Goal: Information Seeking & Learning: Learn about a topic

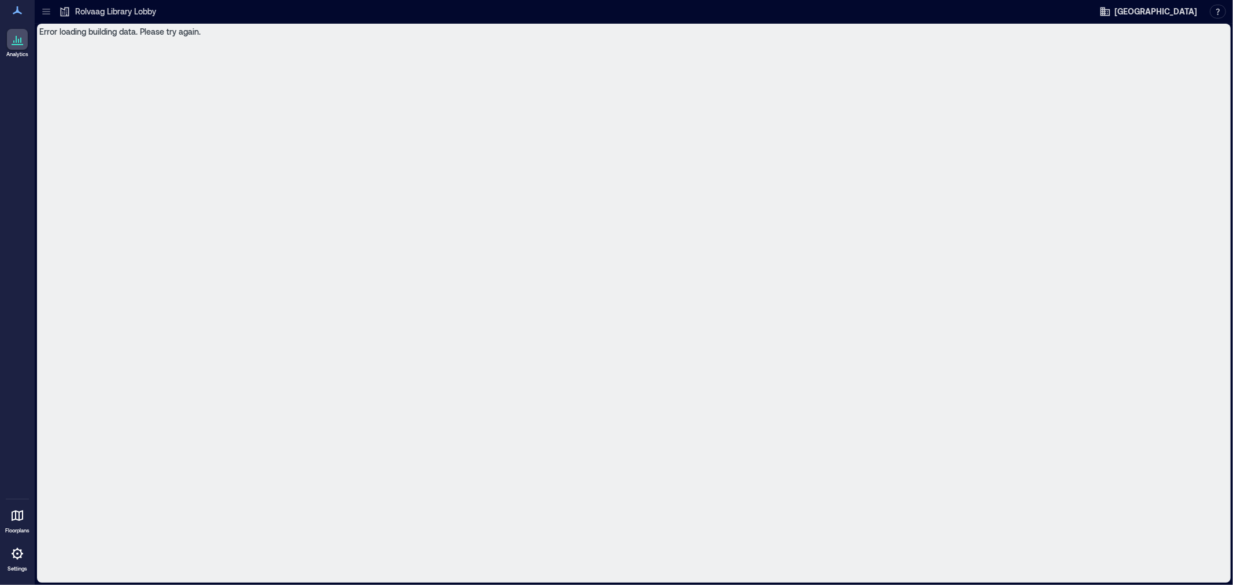
click at [43, 13] on icon at bounding box center [46, 13] width 8 height 1
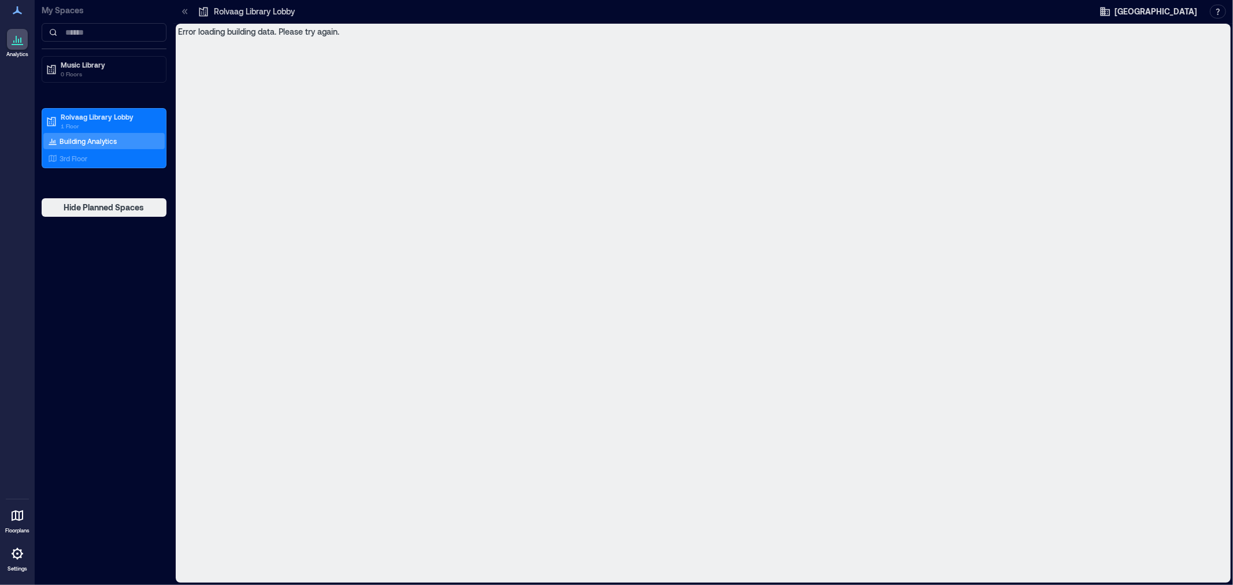
click at [20, 555] on icon at bounding box center [17, 554] width 14 height 14
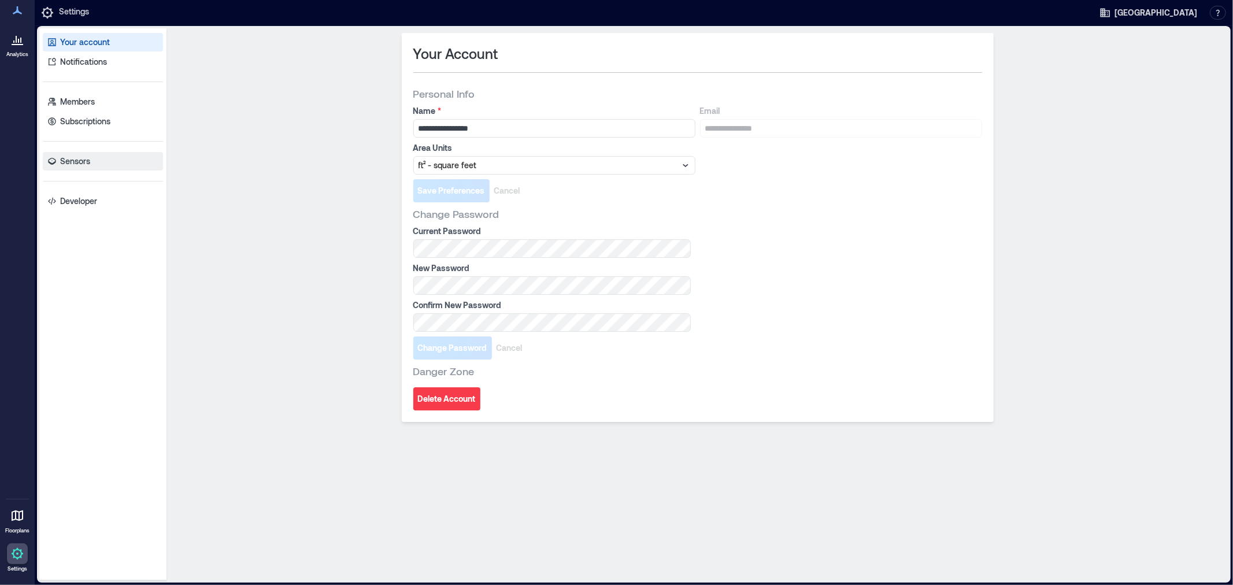
click at [67, 166] on p "Sensors" at bounding box center [75, 161] width 30 height 12
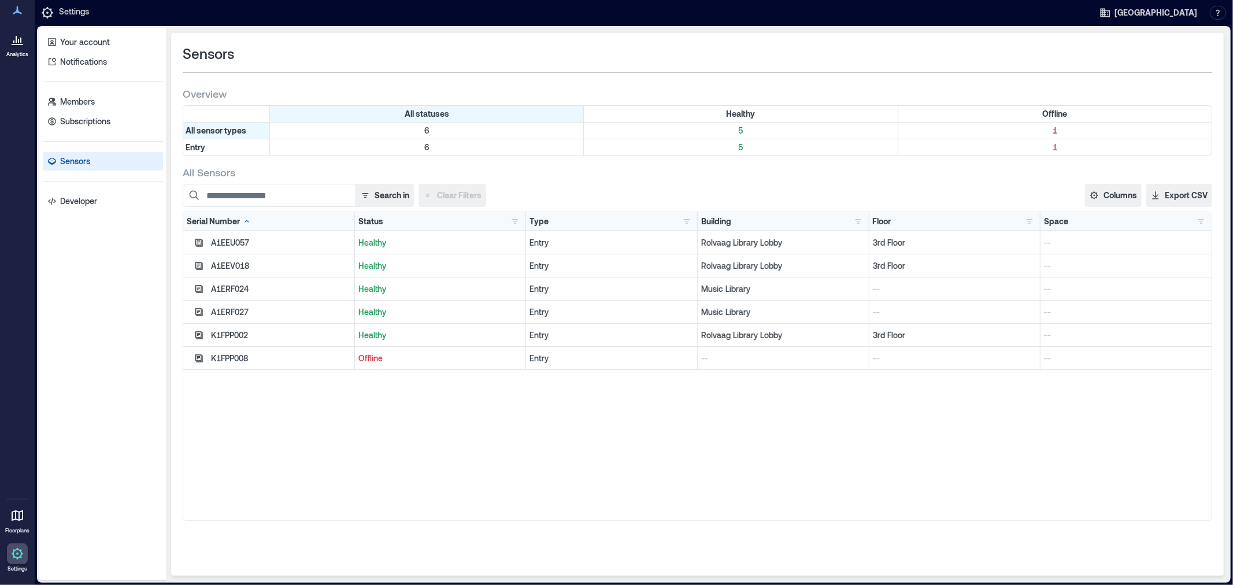
click at [4, 49] on link "Analytics" at bounding box center [17, 43] width 29 height 36
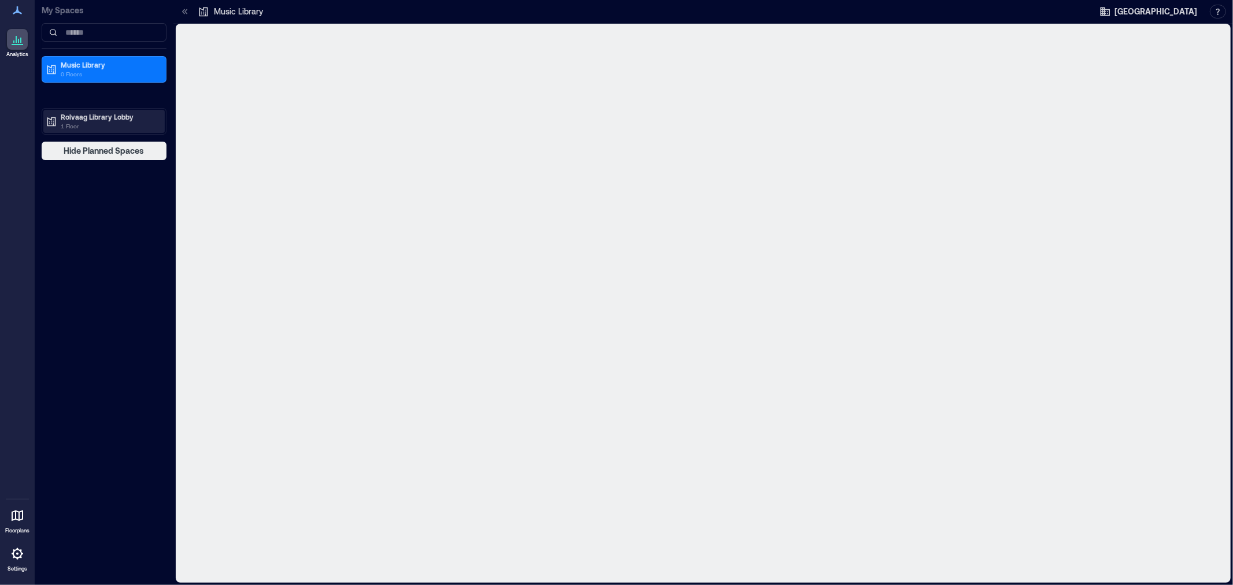
click at [97, 113] on p "Rolvaag Library Lobby" at bounding box center [109, 116] width 97 height 9
click at [94, 138] on p "Building Analytics" at bounding box center [88, 140] width 57 height 9
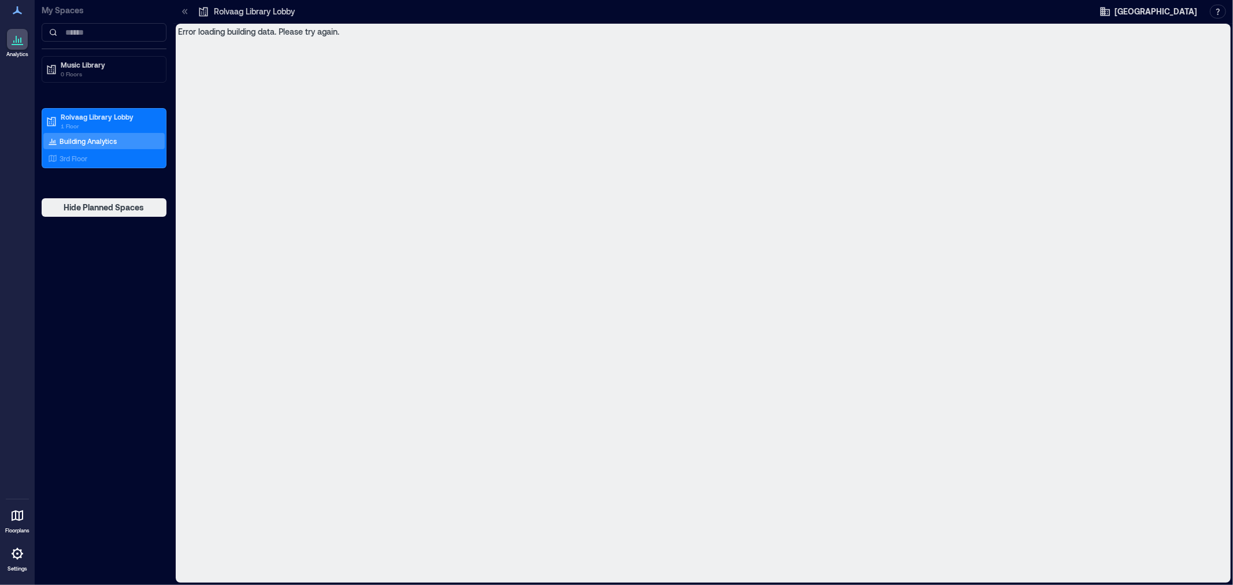
click at [198, 13] on icon at bounding box center [204, 12] width 12 height 12
click at [185, 12] on icon at bounding box center [185, 11] width 3 height 5
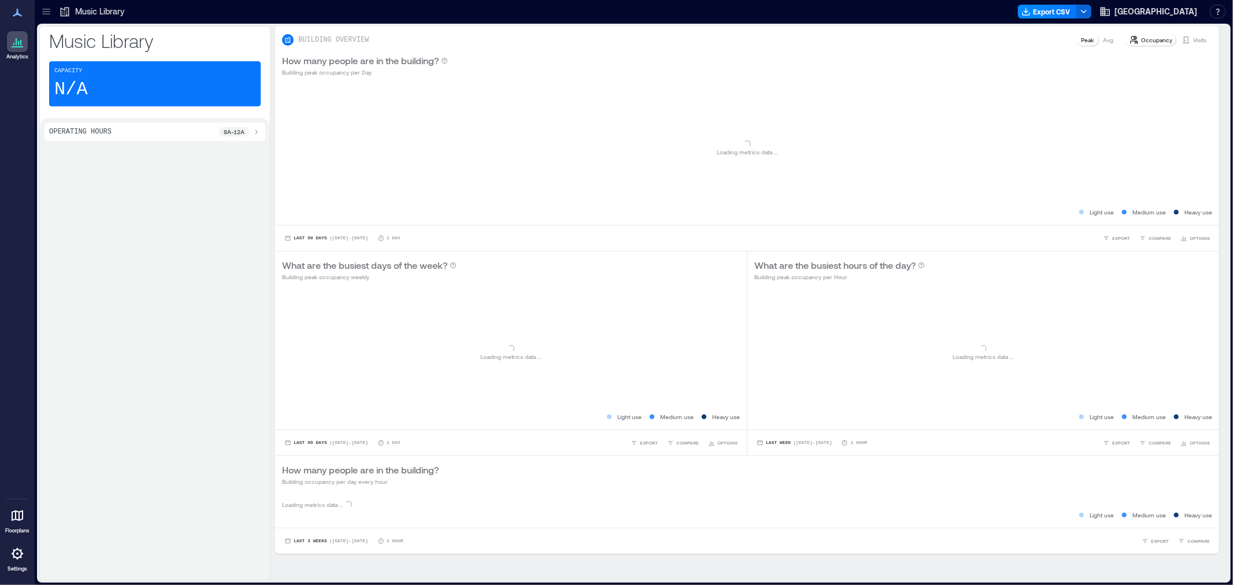
click at [41, 16] on icon at bounding box center [46, 12] width 12 height 12
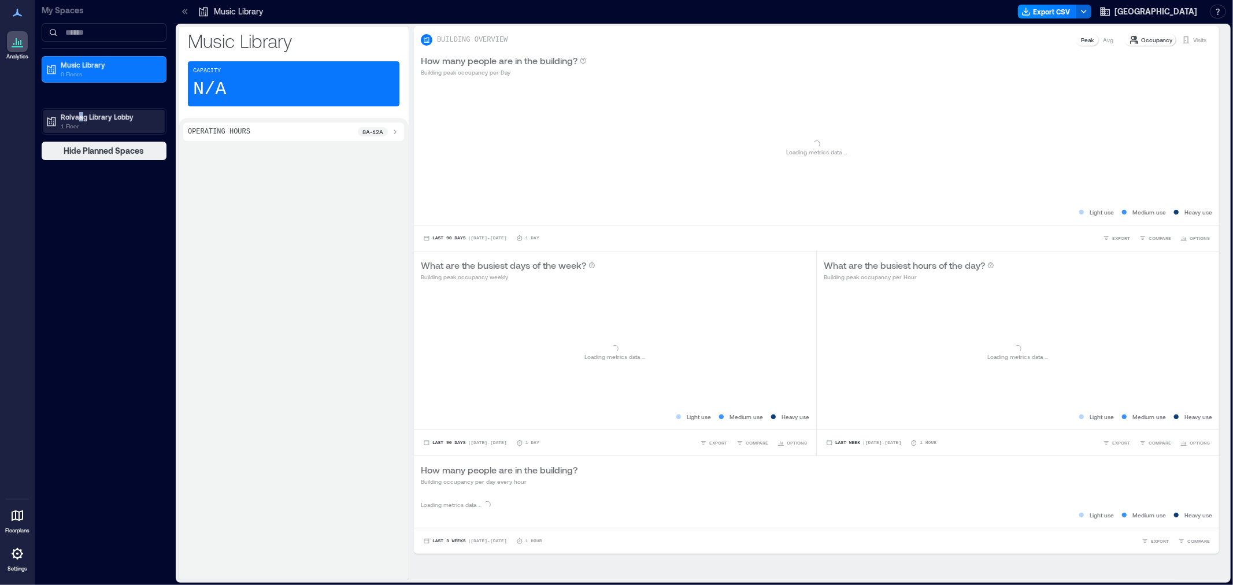
click at [82, 116] on p "Rolvaag Library Lobby" at bounding box center [109, 116] width 97 height 9
click at [83, 117] on p "Rolvaag Library Lobby" at bounding box center [109, 116] width 97 height 9
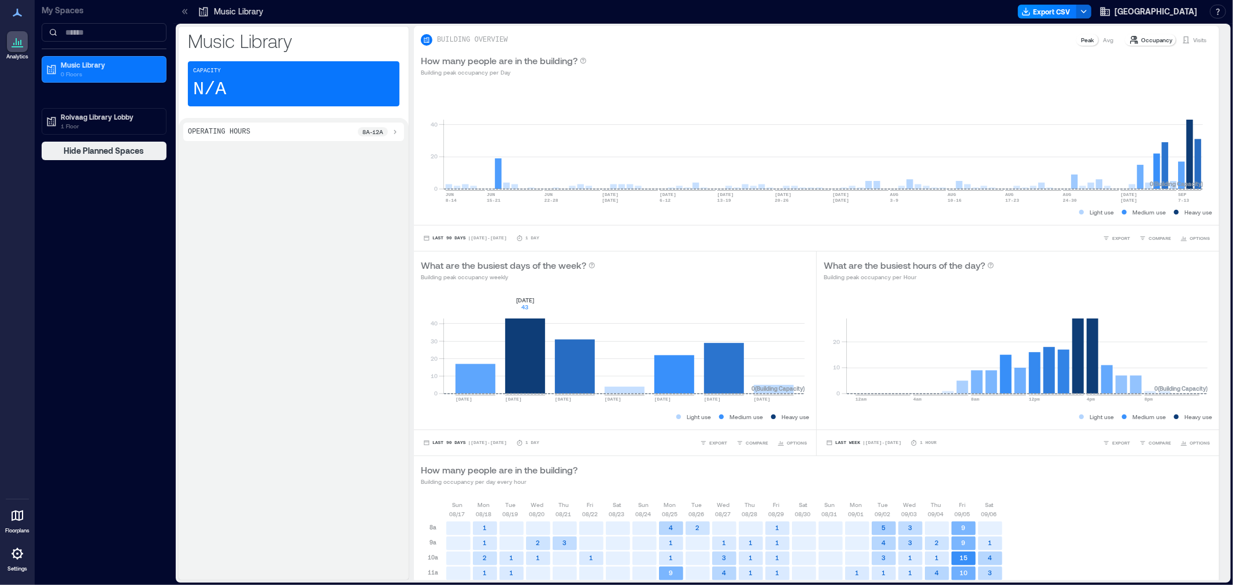
scroll to position [234, 0]
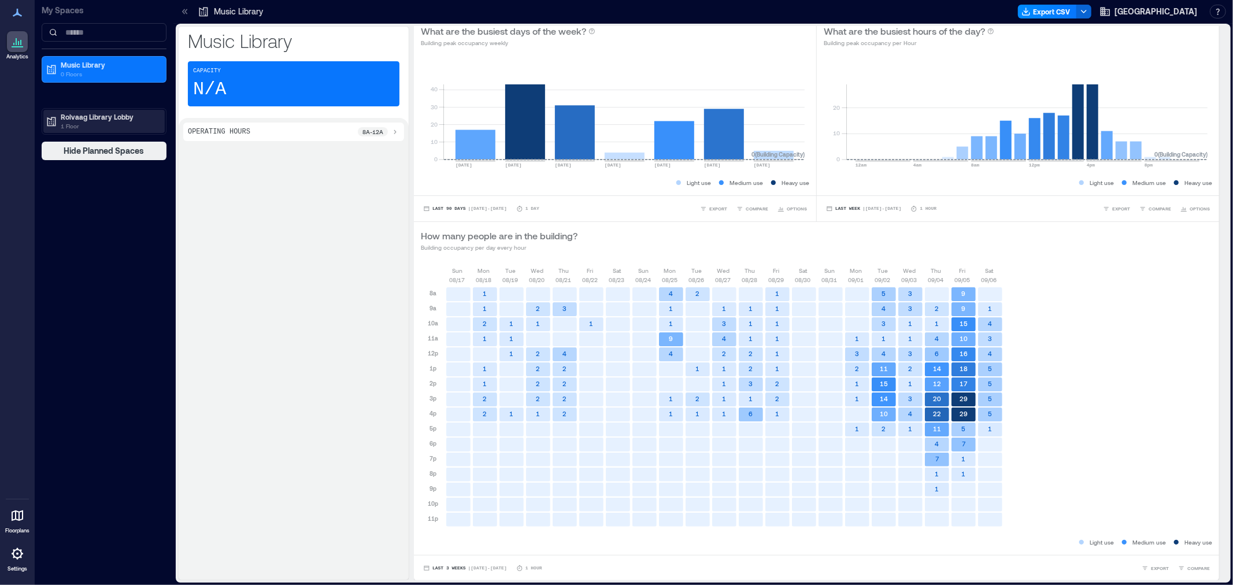
click at [70, 127] on p "1 Floor" at bounding box center [109, 125] width 97 height 9
click at [71, 140] on p "Building Analytics" at bounding box center [88, 140] width 57 height 9
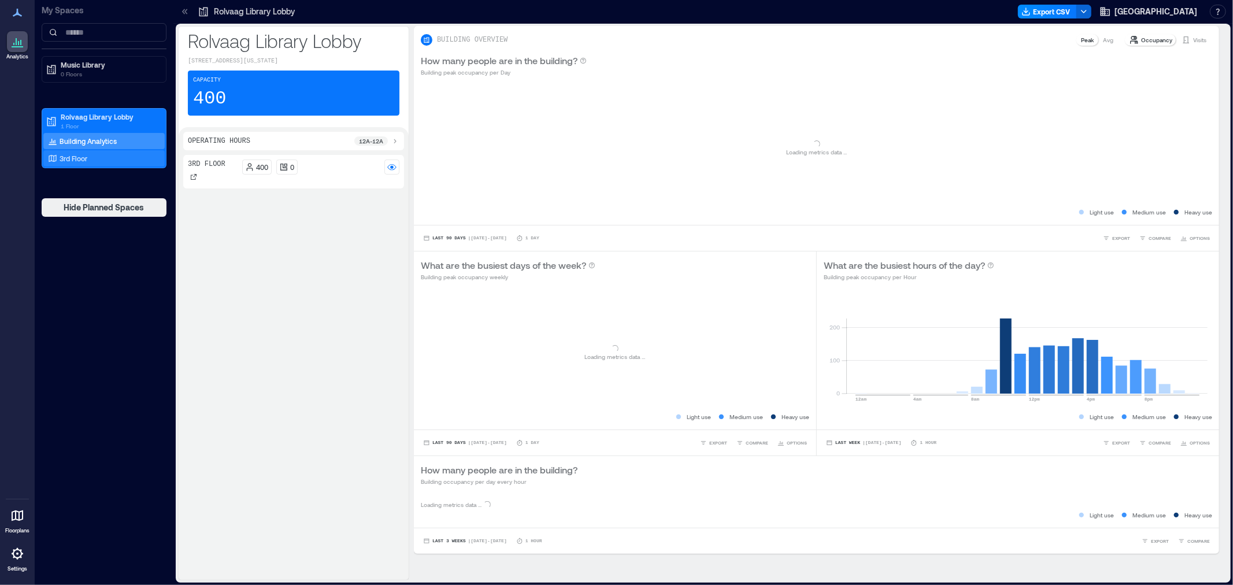
click at [71, 162] on p "3rd Floor" at bounding box center [74, 158] width 28 height 9
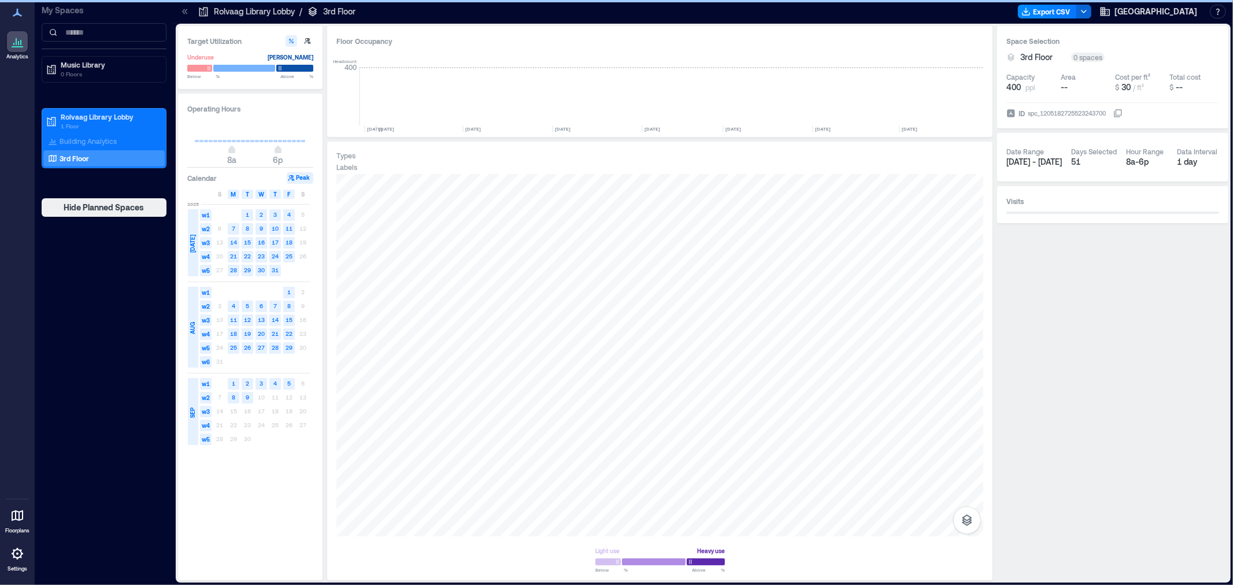
scroll to position [0, 4521]
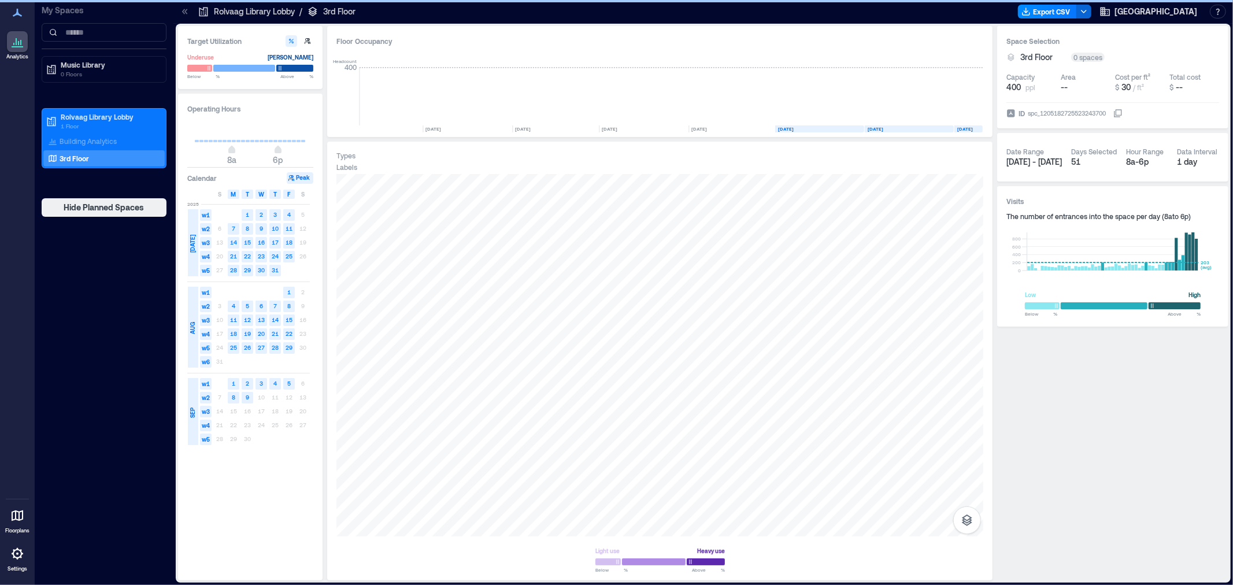
click at [62, 157] on p "3rd Floor" at bounding box center [74, 158] width 29 height 9
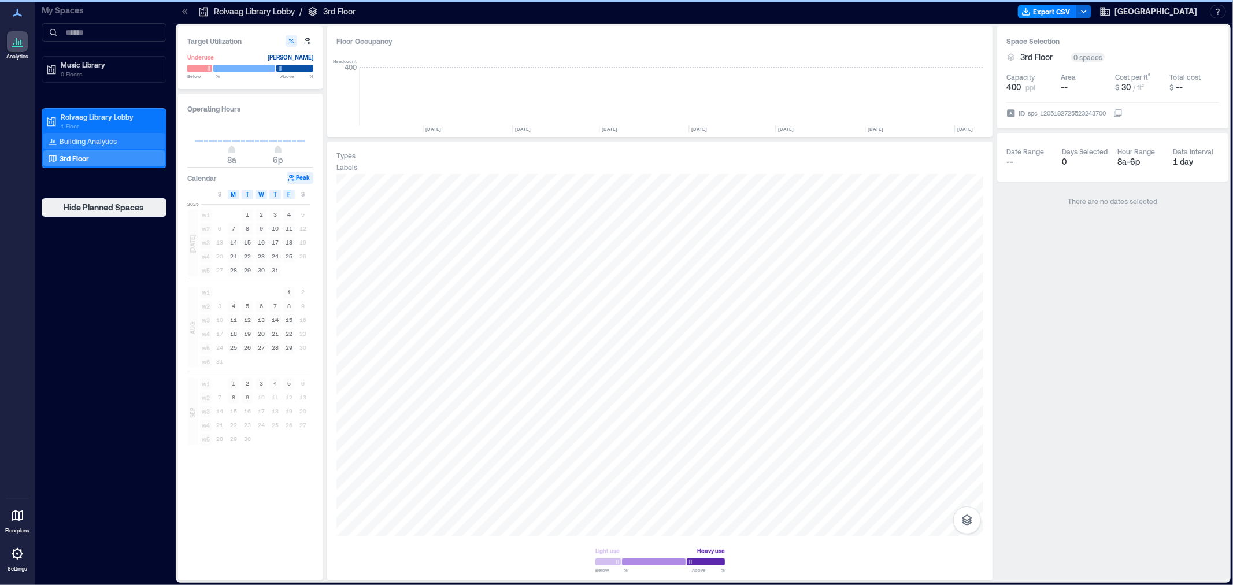
click at [74, 143] on p "Building Analytics" at bounding box center [88, 140] width 57 height 9
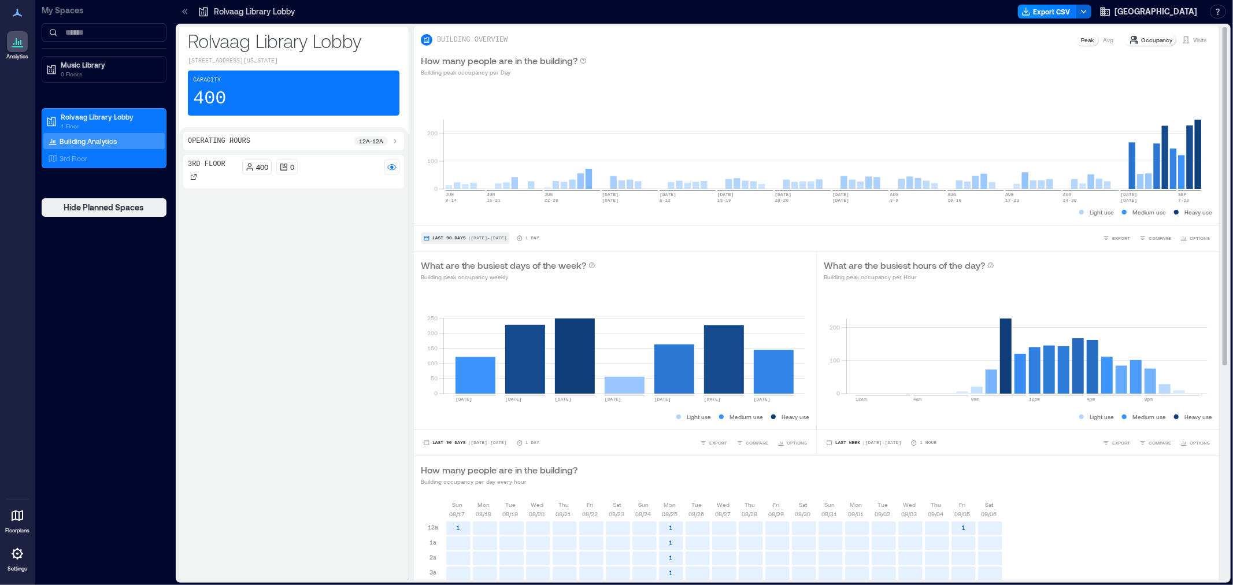
click at [446, 240] on button "Last 90 Days | [DATE] - [DATE]" at bounding box center [465, 238] width 88 height 12
click at [428, 238] on icon "button" at bounding box center [426, 238] width 7 height 7
click at [186, 13] on icon at bounding box center [185, 11] width 3 height 5
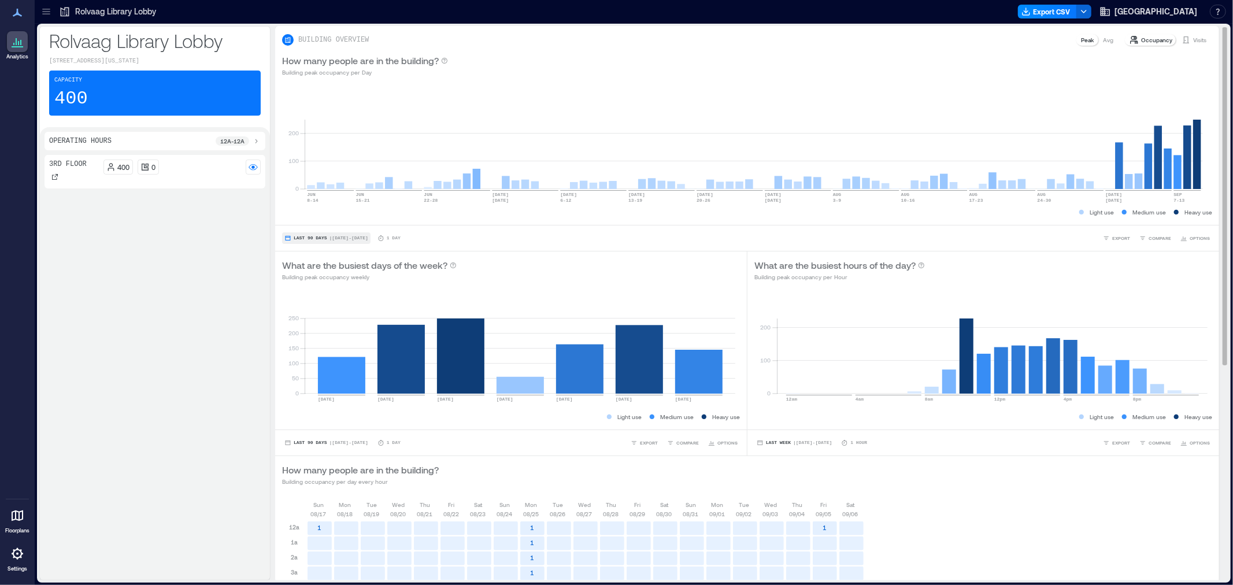
click at [307, 238] on span "Last 90 Days" at bounding box center [311, 238] width 34 height 0
click at [309, 217] on span "Custom" at bounding box center [305, 217] width 25 height 8
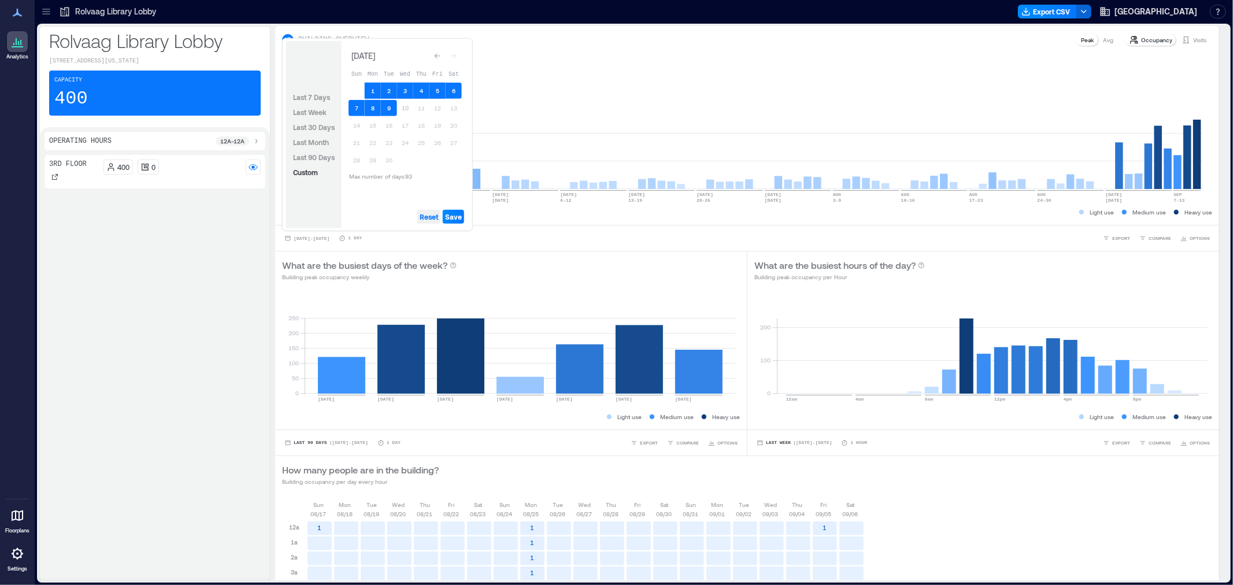
click at [432, 217] on span "Reset" at bounding box center [429, 216] width 18 height 9
click at [356, 107] on button "7" at bounding box center [356, 108] width 16 height 16
click at [384, 106] on button "9" at bounding box center [389, 108] width 16 height 16
click at [452, 218] on span "Save" at bounding box center [453, 216] width 17 height 9
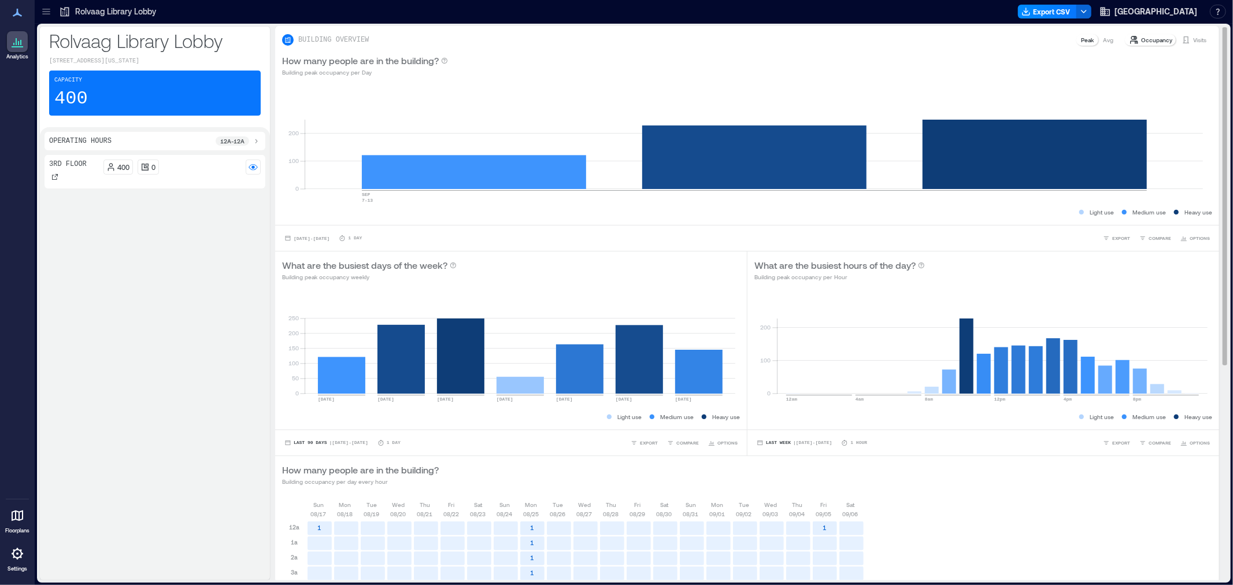
click at [1193, 35] on p "Visits" at bounding box center [1199, 39] width 13 height 9
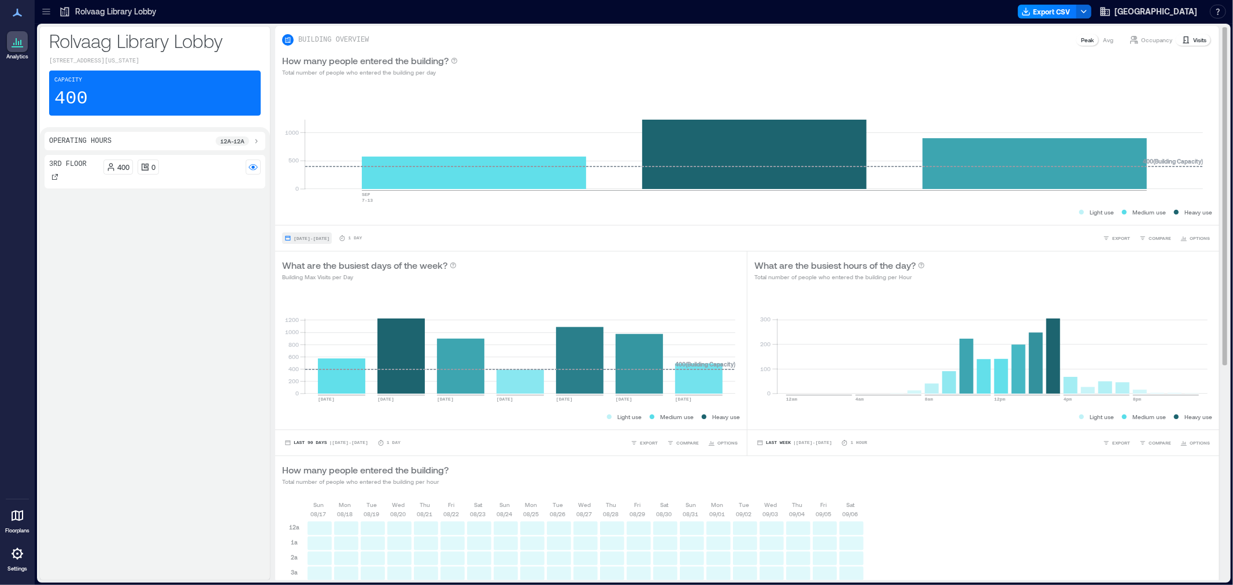
click at [329, 239] on span "[DATE] - [DATE]" at bounding box center [312, 238] width 36 height 5
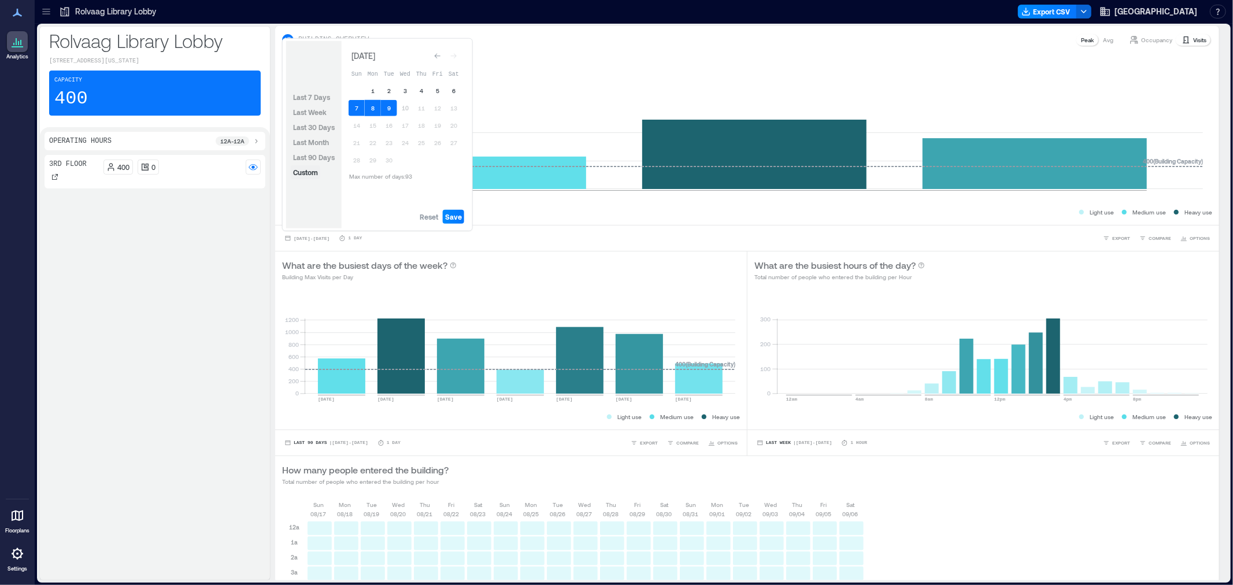
click at [315, 175] on span "Custom" at bounding box center [305, 172] width 25 height 8
click at [437, 60] on div "Go to previous month" at bounding box center [438, 56] width 12 height 12
click at [437, 60] on div "Go to previous month" at bounding box center [438, 54] width 12 height 12
click at [437, 60] on div "Go to previous month" at bounding box center [438, 56] width 12 height 12
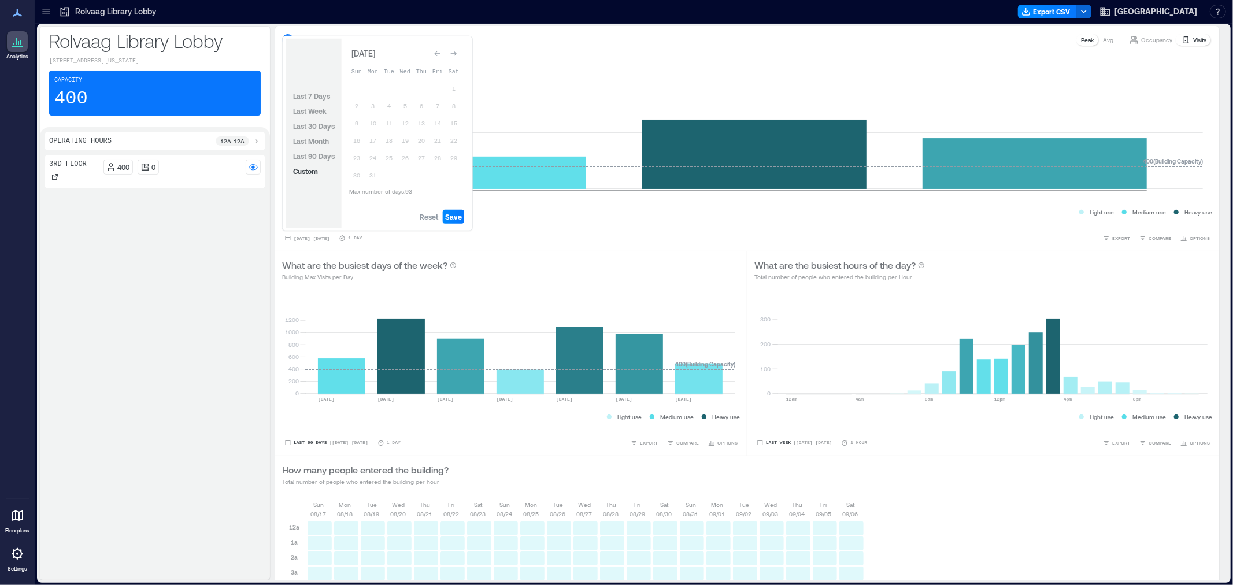
click at [437, 60] on div "Go to previous month" at bounding box center [438, 54] width 12 height 12
click at [437, 60] on div "Go to previous month" at bounding box center [438, 56] width 12 height 12
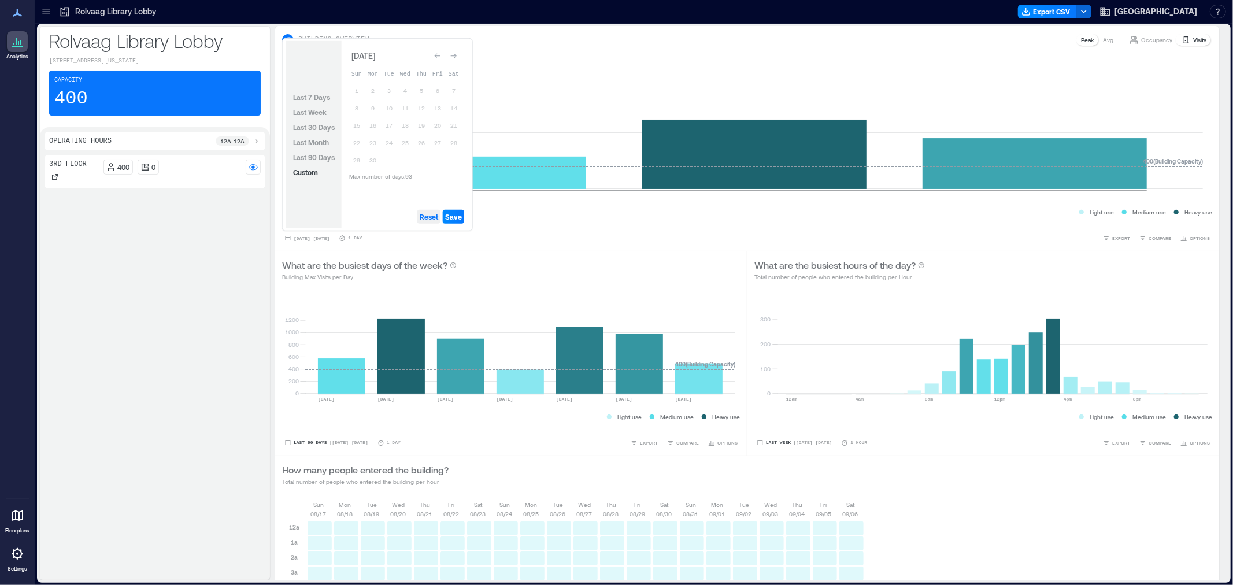
click at [432, 216] on span "Reset" at bounding box center [429, 216] width 18 height 9
click at [354, 102] on button "8" at bounding box center [356, 108] width 16 height 16
click at [388, 109] on button "10" at bounding box center [389, 108] width 16 height 16
click at [448, 218] on span "Save" at bounding box center [453, 216] width 17 height 9
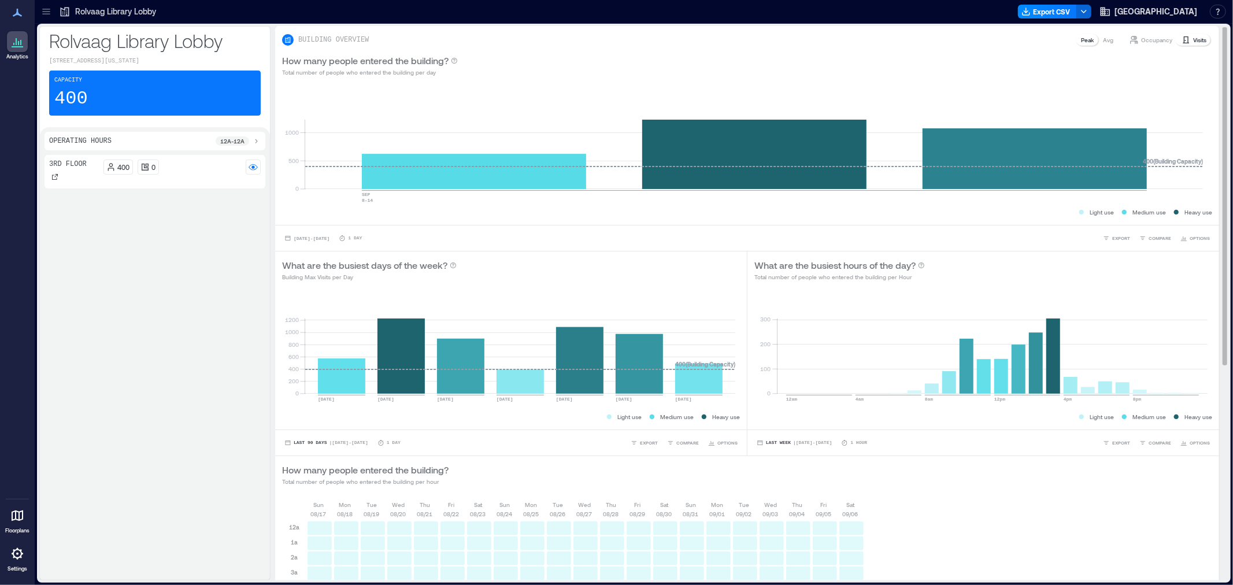
click at [1141, 41] on p "Occupancy" at bounding box center [1156, 39] width 31 height 9
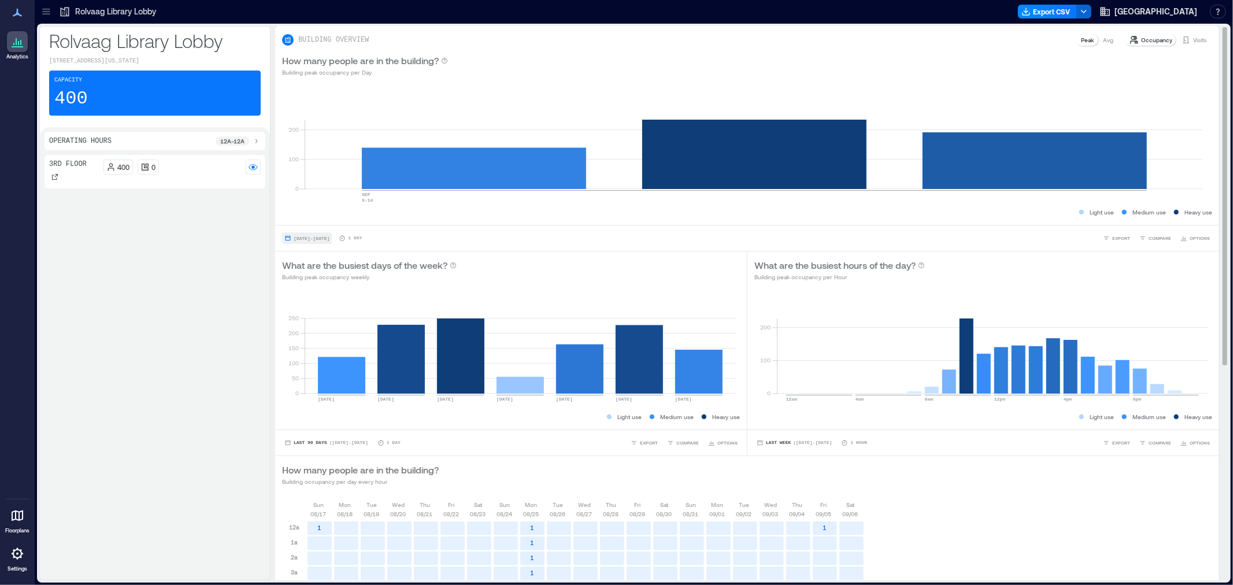
click at [313, 236] on span "[DATE] - [DATE]" at bounding box center [312, 238] width 36 height 5
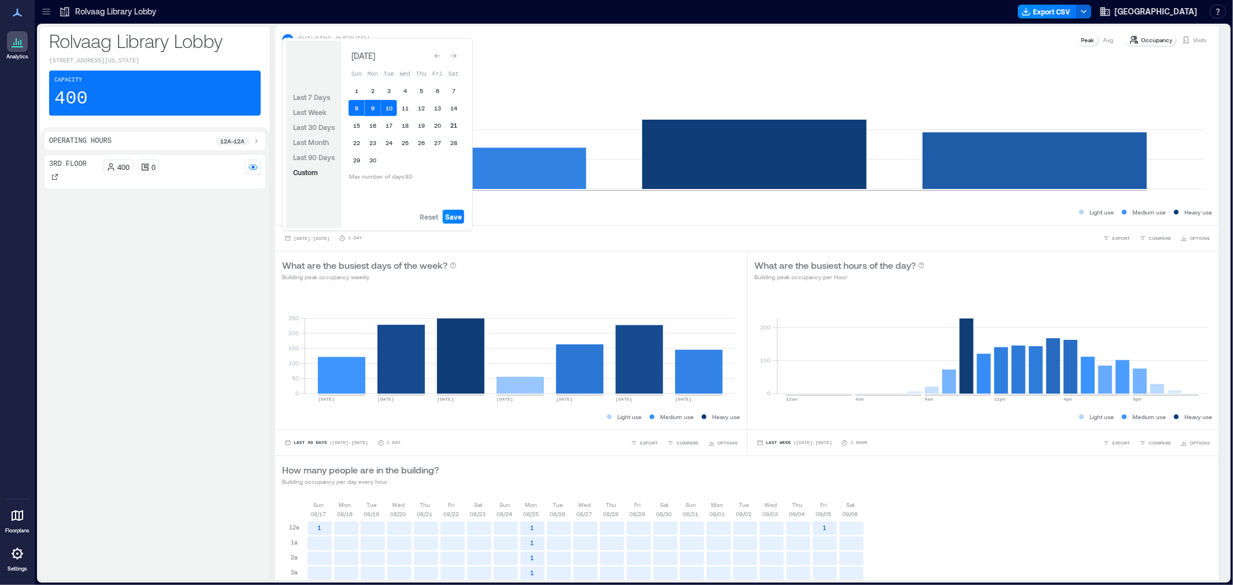
drag, startPoint x: 437, startPoint y: 217, endPoint x: 452, endPoint y: 120, distance: 97.8
click at [436, 216] on span "Reset" at bounding box center [429, 216] width 18 height 9
click at [451, 57] on icon "Go to next month" at bounding box center [453, 56] width 7 height 7
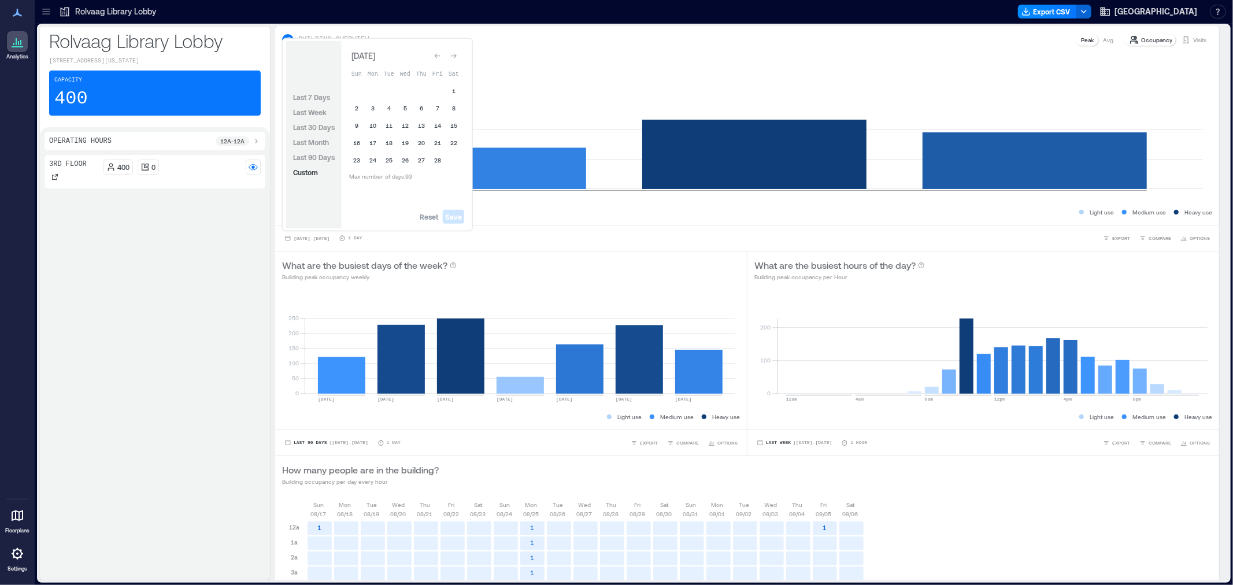
click at [451, 57] on icon "Go to next month" at bounding box center [453, 56] width 7 height 7
click at [451, 57] on icon "Go to next month" at bounding box center [453, 53] width 7 height 7
click at [451, 57] on icon "Go to next month" at bounding box center [453, 56] width 7 height 7
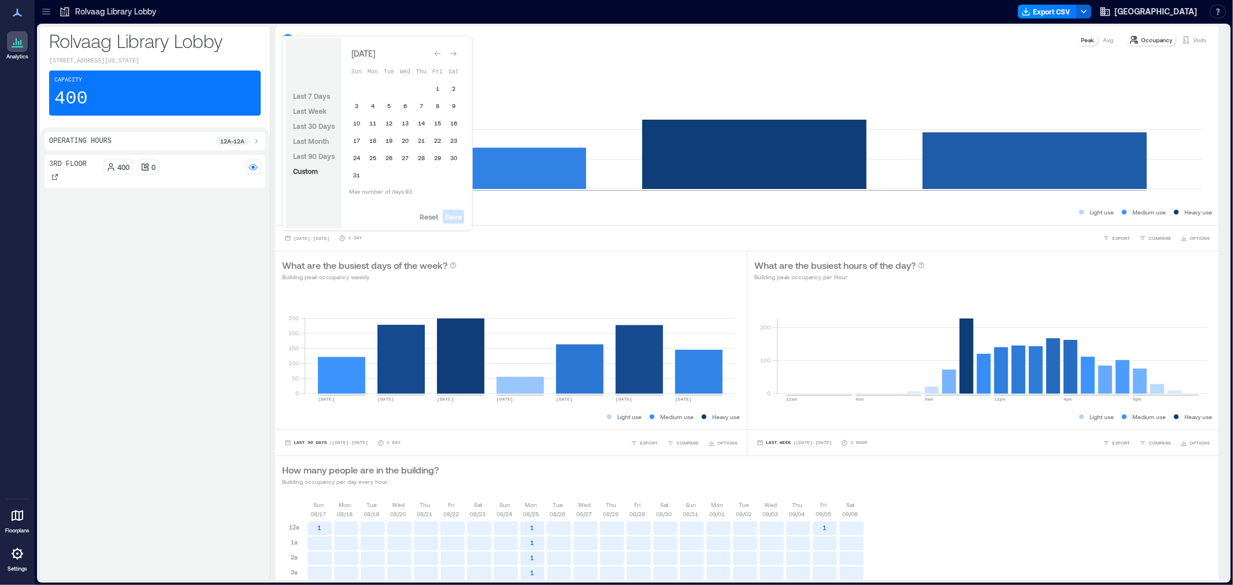
click at [451, 57] on icon "Go to next month" at bounding box center [453, 53] width 7 height 7
click at [357, 107] on button "7" at bounding box center [356, 108] width 16 height 16
click at [381, 107] on button "9" at bounding box center [389, 108] width 16 height 16
click at [459, 218] on span "Save" at bounding box center [453, 216] width 17 height 9
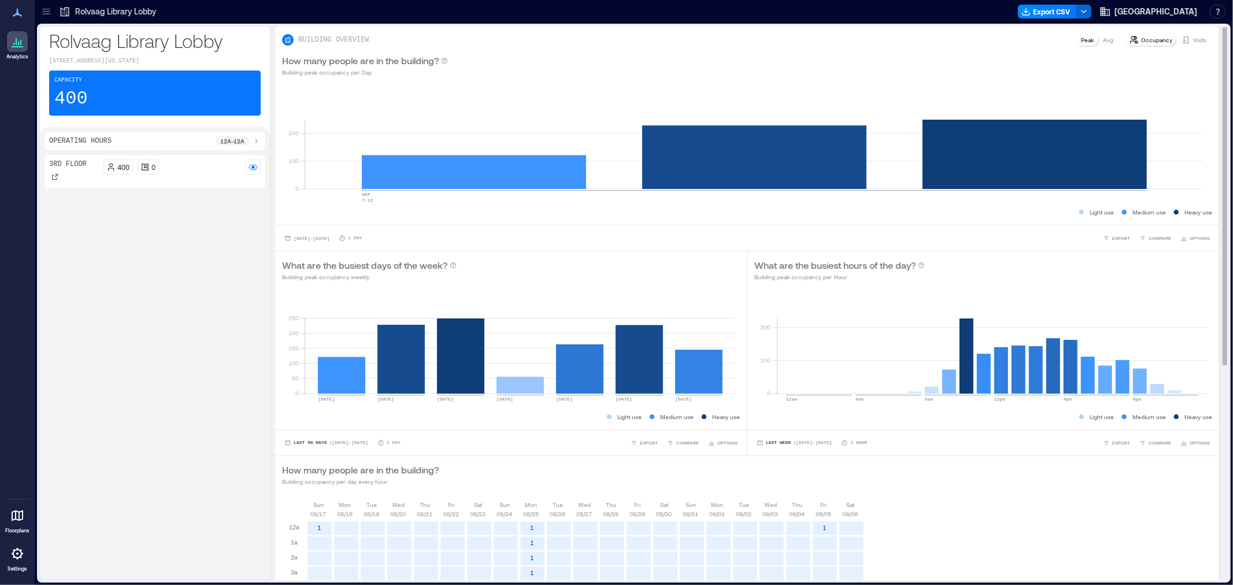
click at [1145, 40] on p "Occupancy" at bounding box center [1156, 39] width 31 height 9
